Goal: Transaction & Acquisition: Purchase product/service

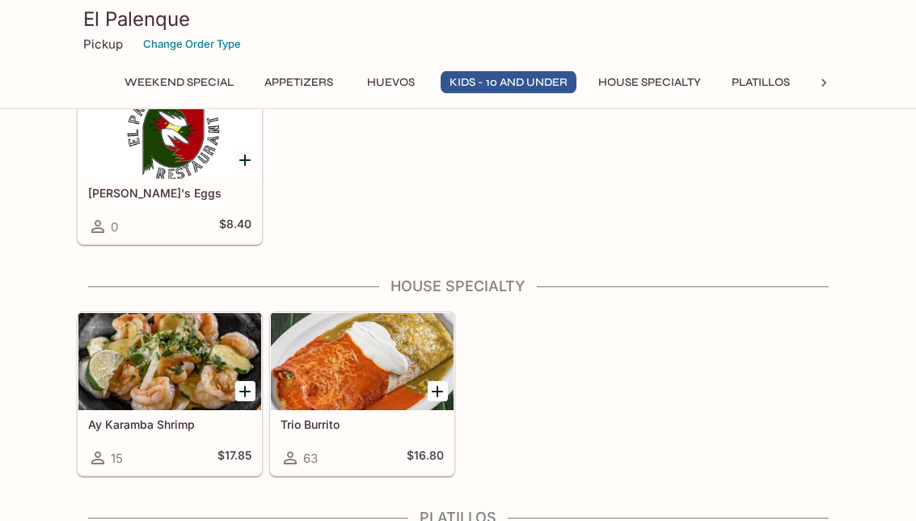
scroll to position [1298, 0]
click at [203, 365] on div at bounding box center [169, 361] width 183 height 97
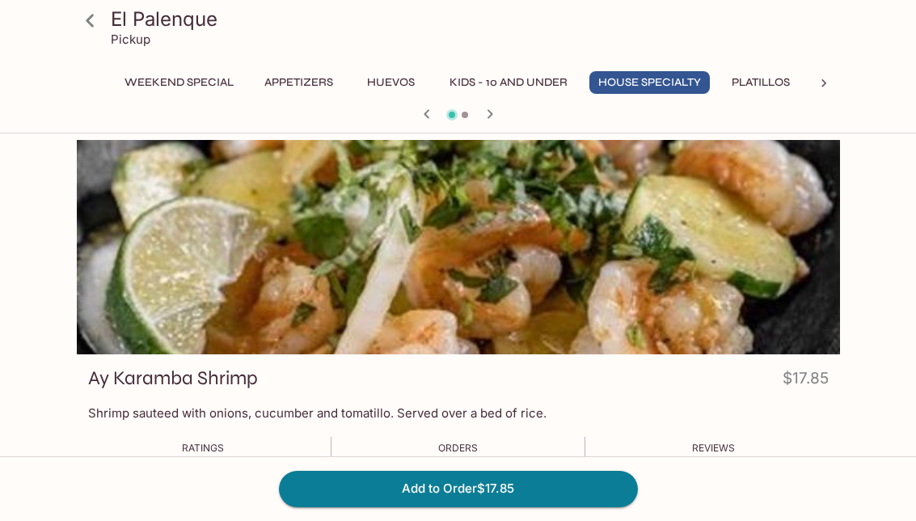
click at [82, 27] on icon at bounding box center [90, 20] width 28 height 28
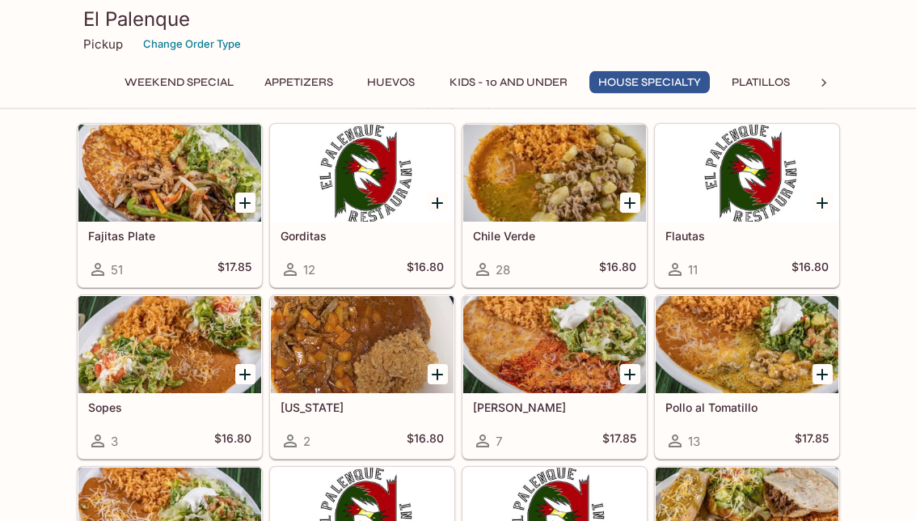
scroll to position [1736, 0]
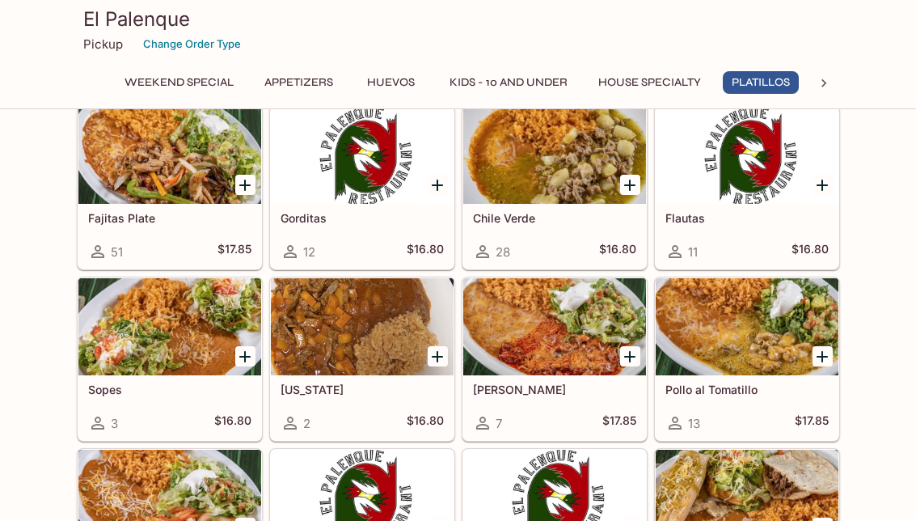
click at [761, 331] on div at bounding box center [747, 326] width 183 height 97
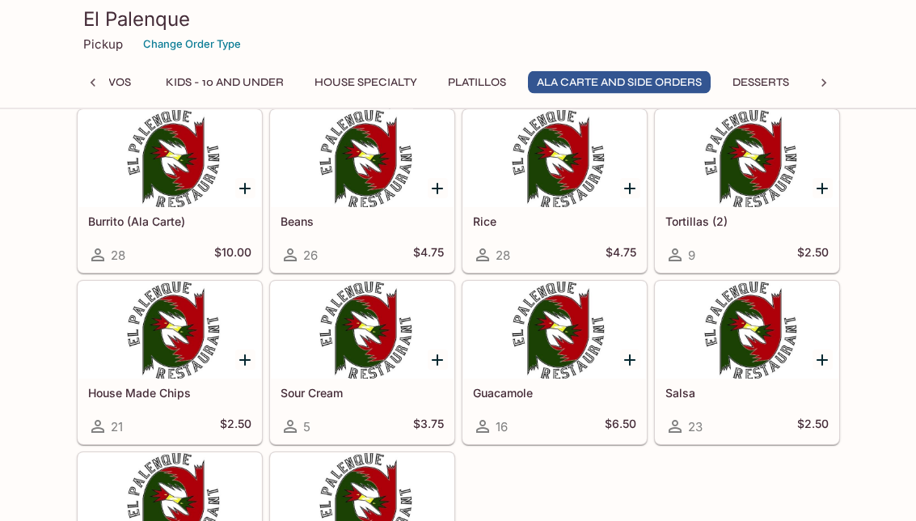
scroll to position [3335, 0]
click at [218, 359] on div at bounding box center [169, 329] width 183 height 97
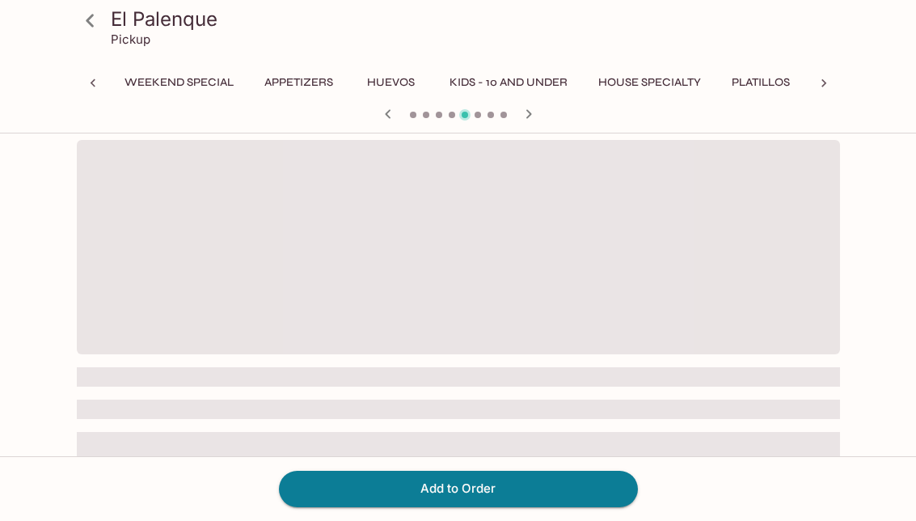
scroll to position [0, 196]
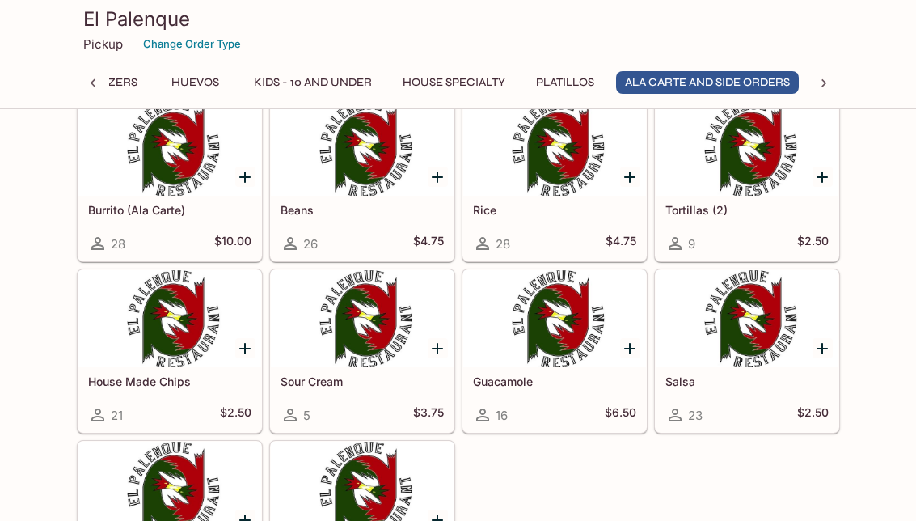
scroll to position [3391, 0]
